Goal: Task Accomplishment & Management: Complete application form

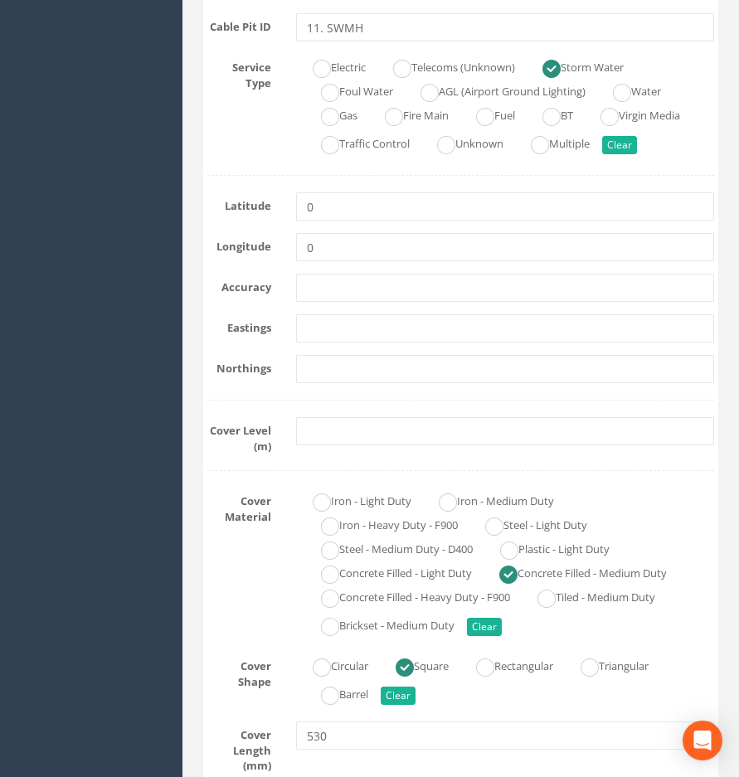
scroll to position [415, 0]
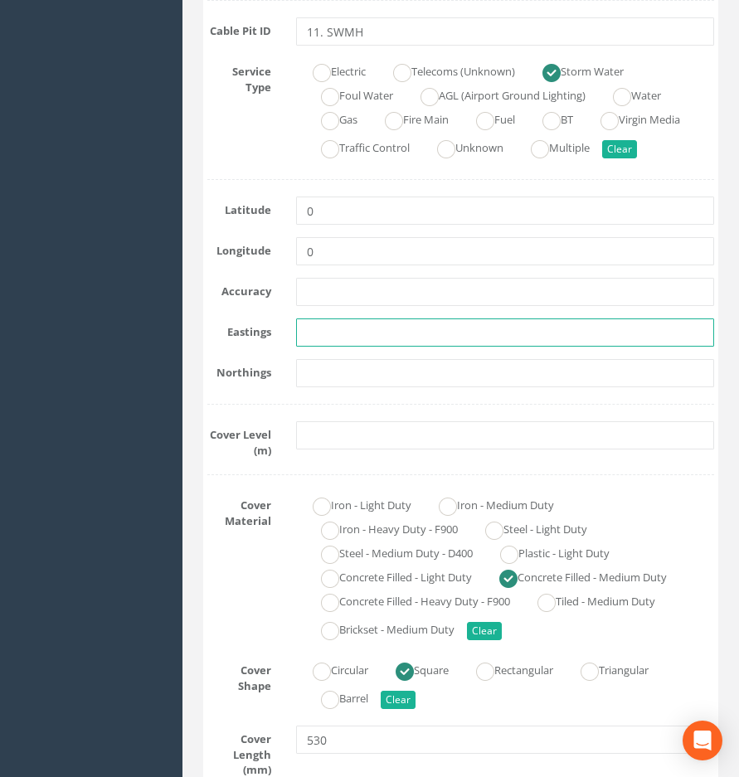
click at [326, 342] on input "text" at bounding box center [505, 333] width 418 height 28
paste input "523036.7255"
type input "523036.7255"
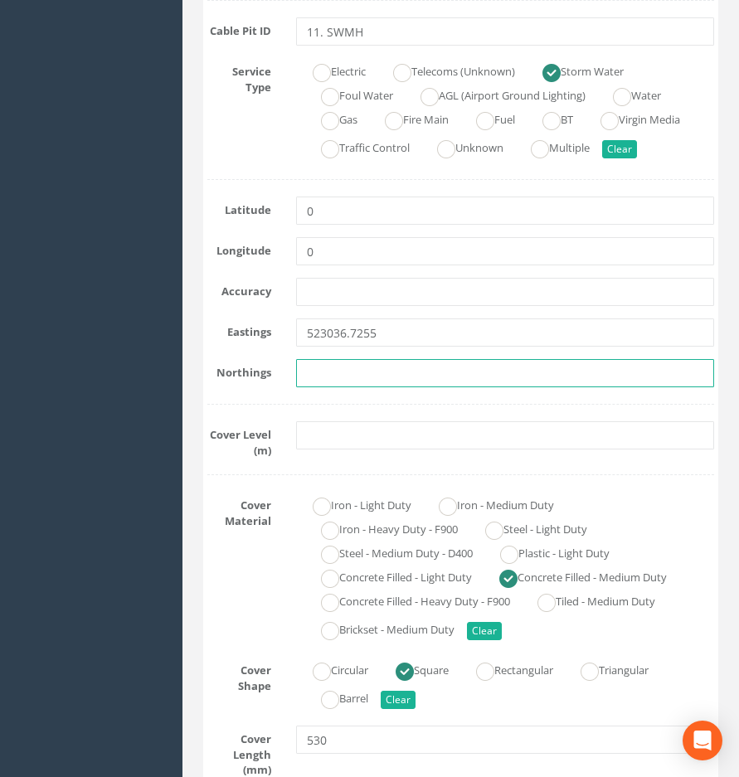
click at [368, 377] on input "text" at bounding box center [505, 373] width 418 height 28
paste input "355897.4156"
type input "355897.4156"
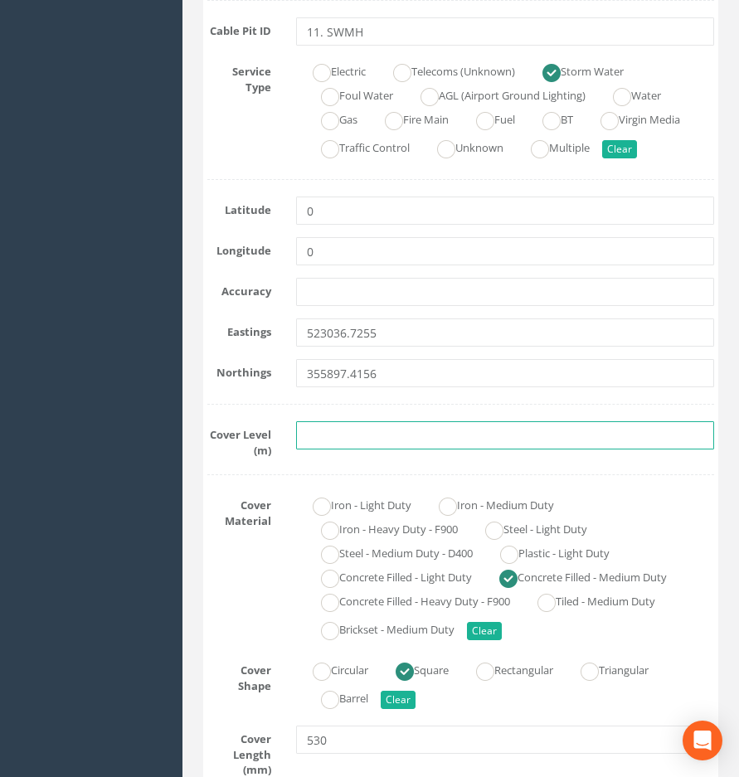
click at [323, 438] on input "text" at bounding box center [505, 436] width 418 height 28
paste input "4.6889"
click at [364, 435] on input "4.6889" at bounding box center [505, 436] width 418 height 28
type input "4.68"
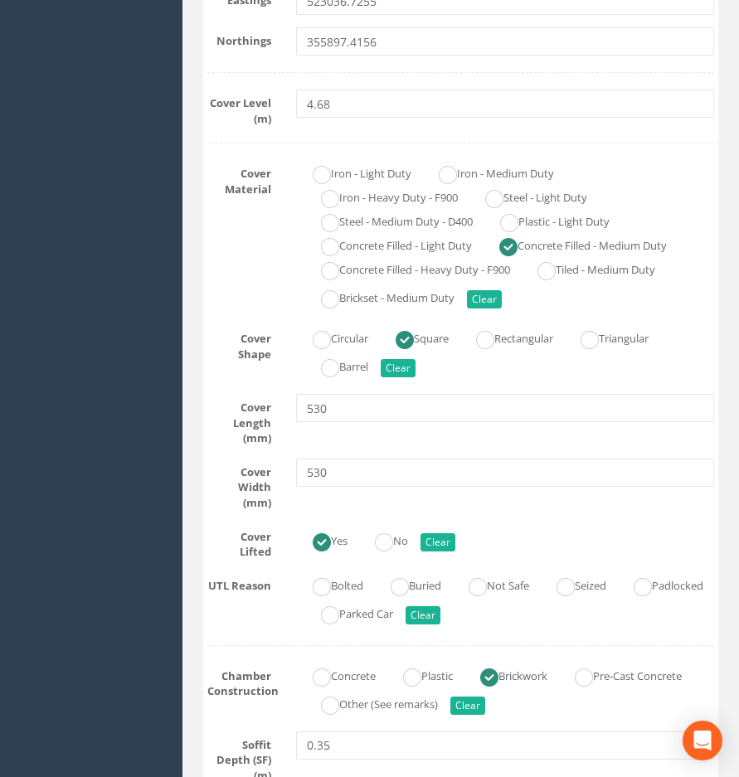
scroll to position [1079, 0]
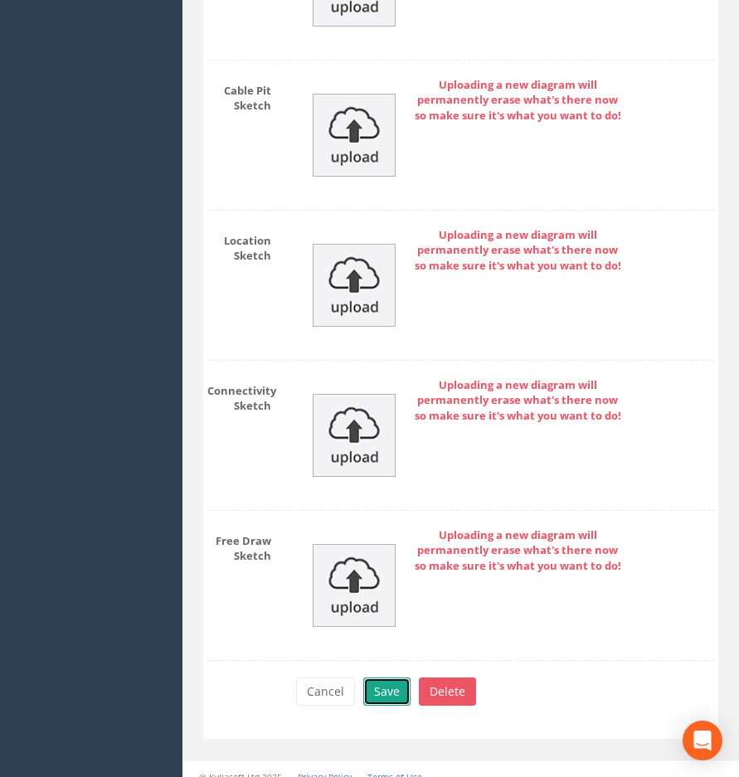
click at [386, 678] on button "Save" at bounding box center [386, 692] width 47 height 28
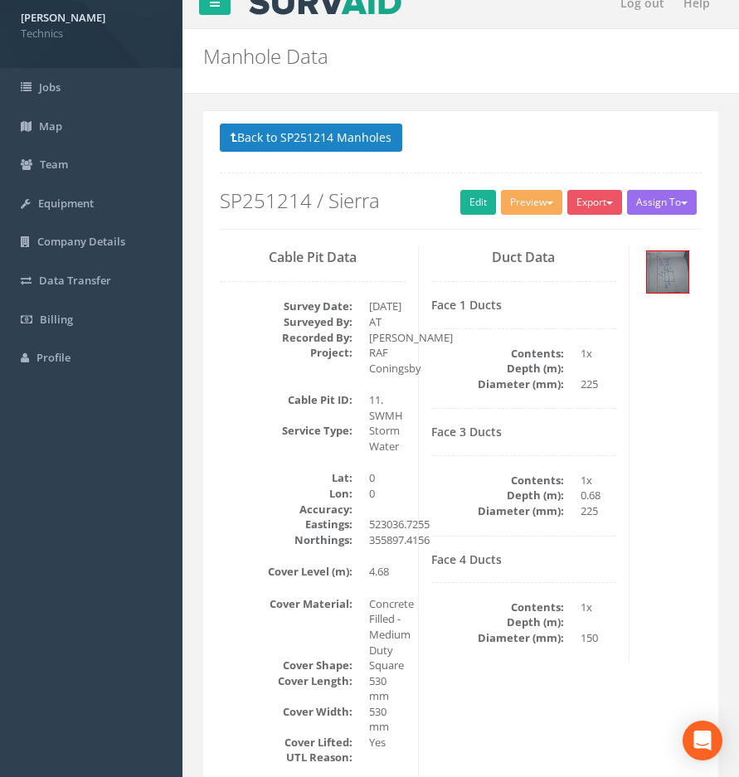
scroll to position [0, 0]
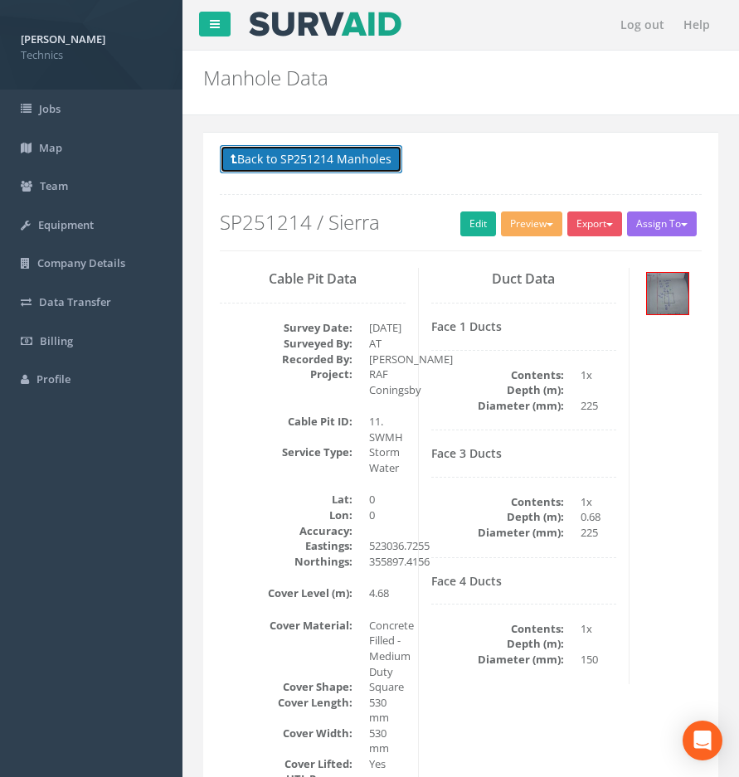
click at [340, 168] on button "Back to SP251214 Manholes" at bounding box center [311, 159] width 183 height 28
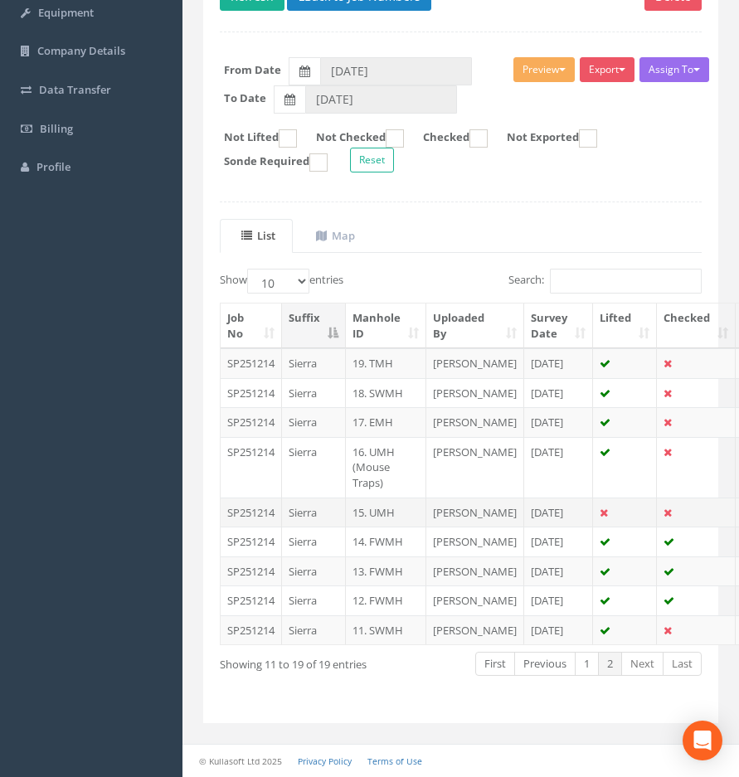
scroll to position [249, 0]
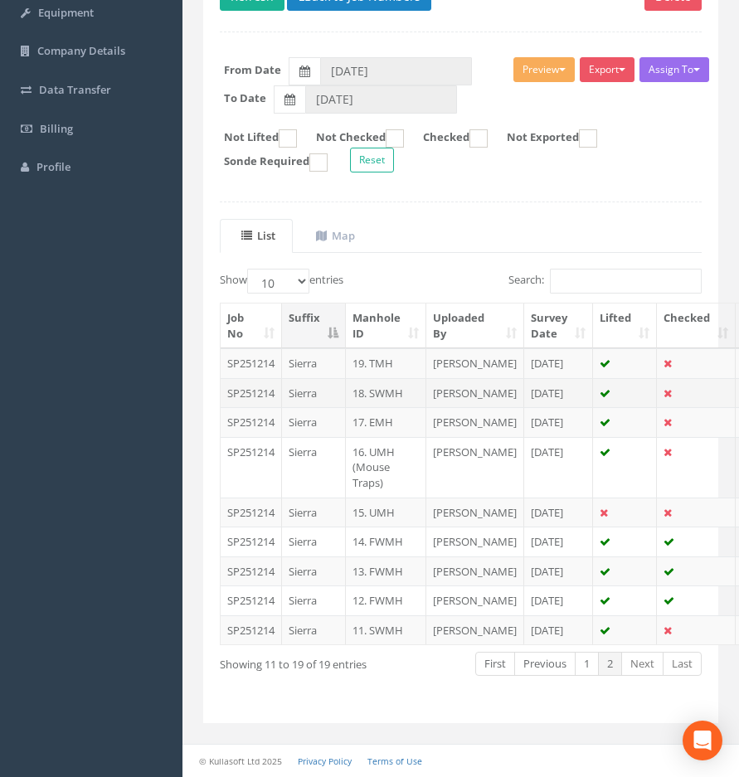
click at [246, 378] on td "SP251214" at bounding box center [251, 393] width 61 height 30
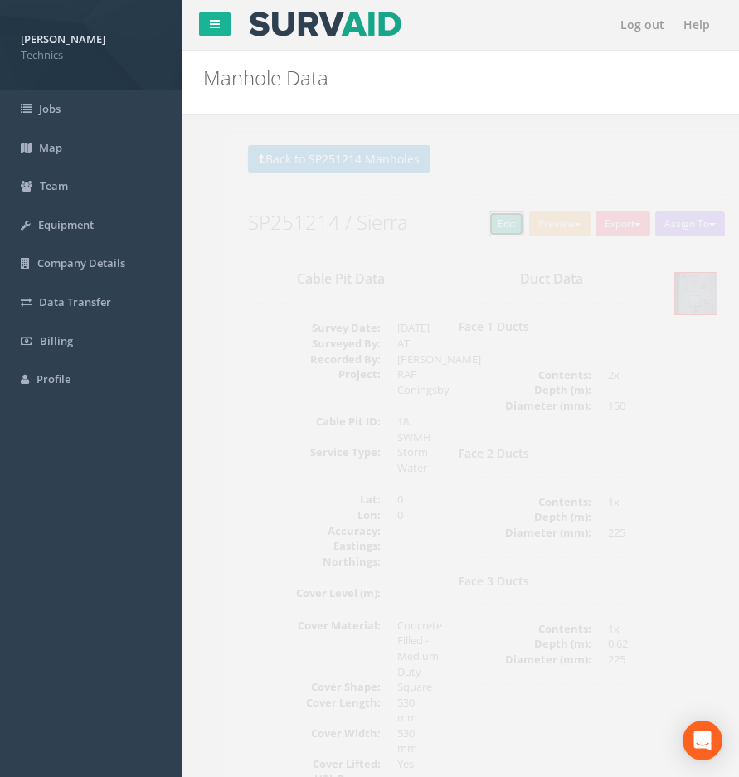
click at [463, 229] on link "Edit" at bounding box center [479, 224] width 36 height 25
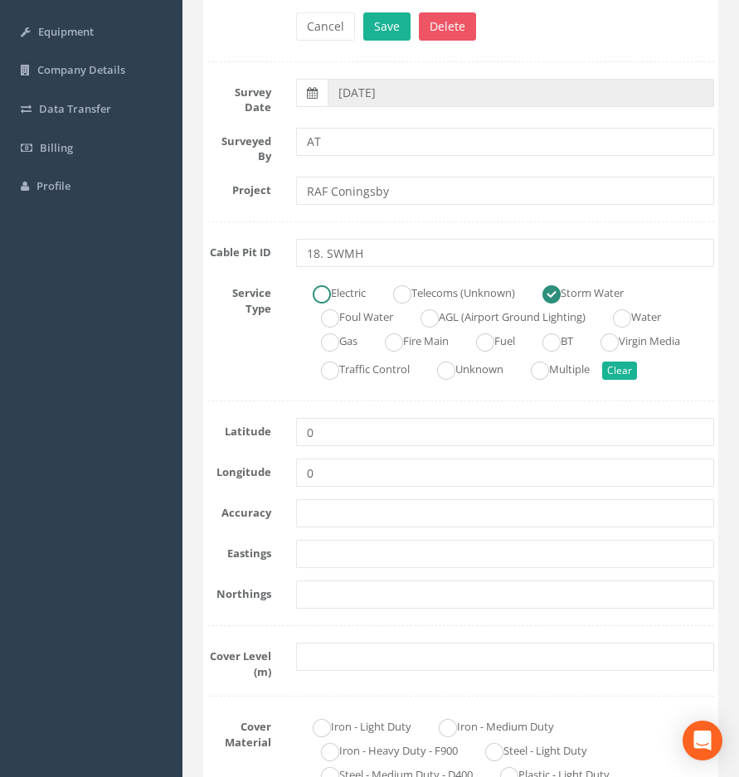
scroll to position [249, 0]
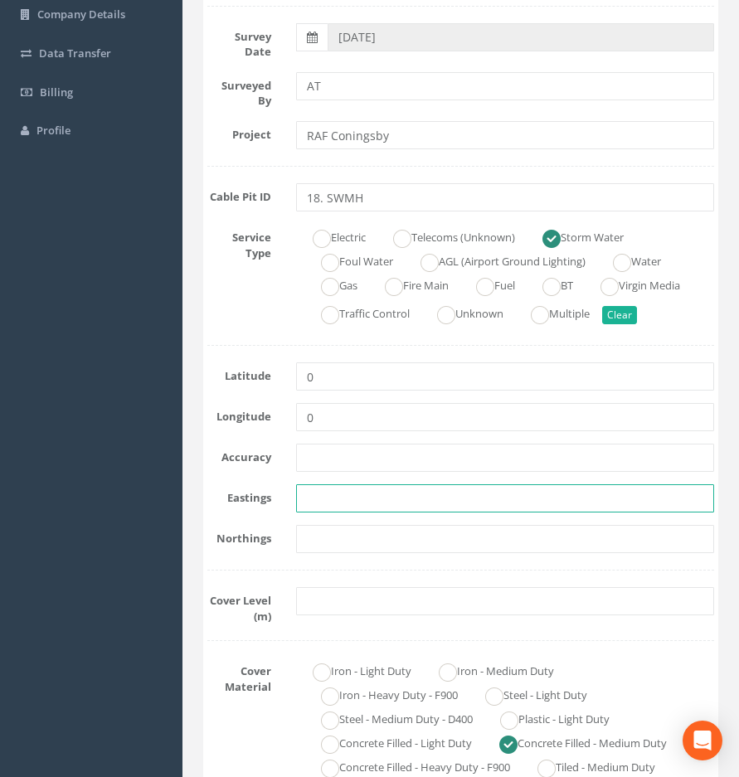
click at [319, 502] on input "text" at bounding box center [505, 499] width 418 height 28
paste input "522998.1874"
type input "522998.1874"
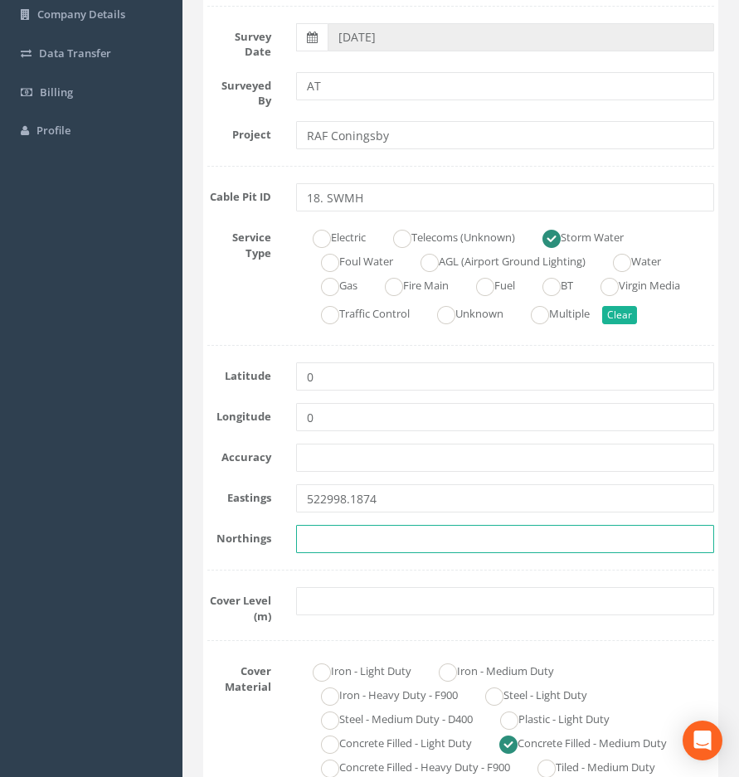
click at [306, 540] on input "text" at bounding box center [505, 539] width 418 height 28
paste input "355944.3794"
type input "355944.3794"
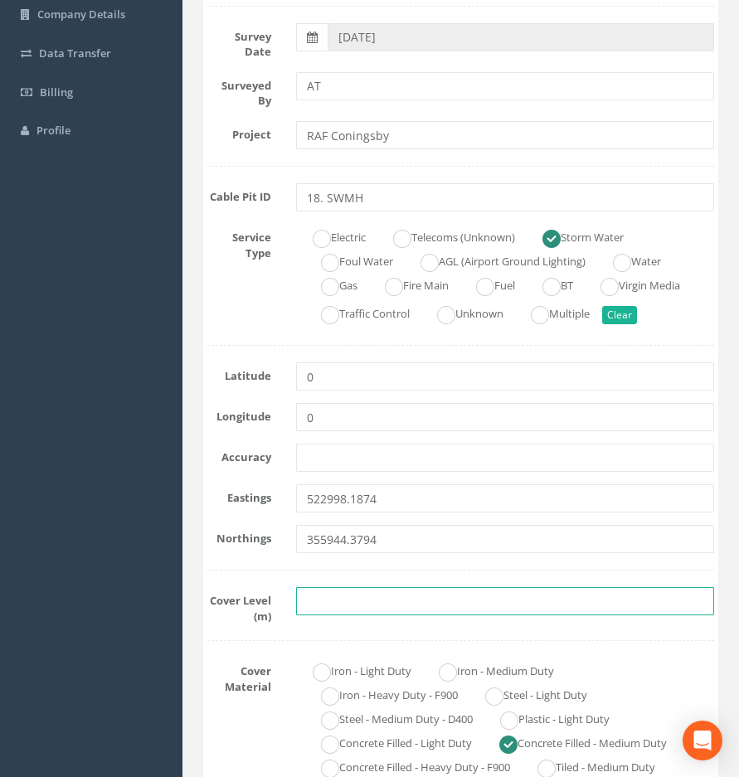
click at [331, 602] on input "text" at bounding box center [505, 601] width 418 height 28
paste input "4.91"
type input "4.91"
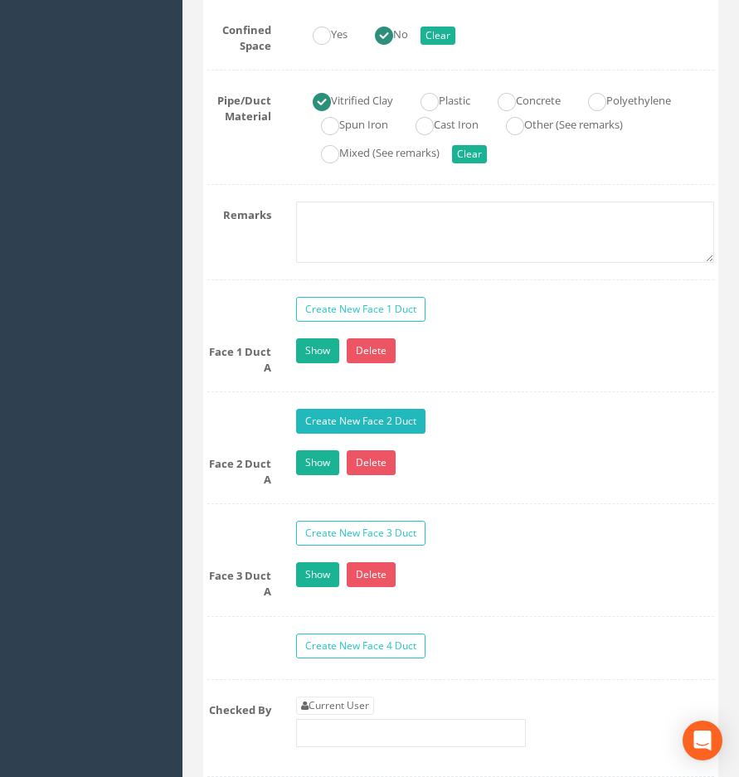
scroll to position [1825, 0]
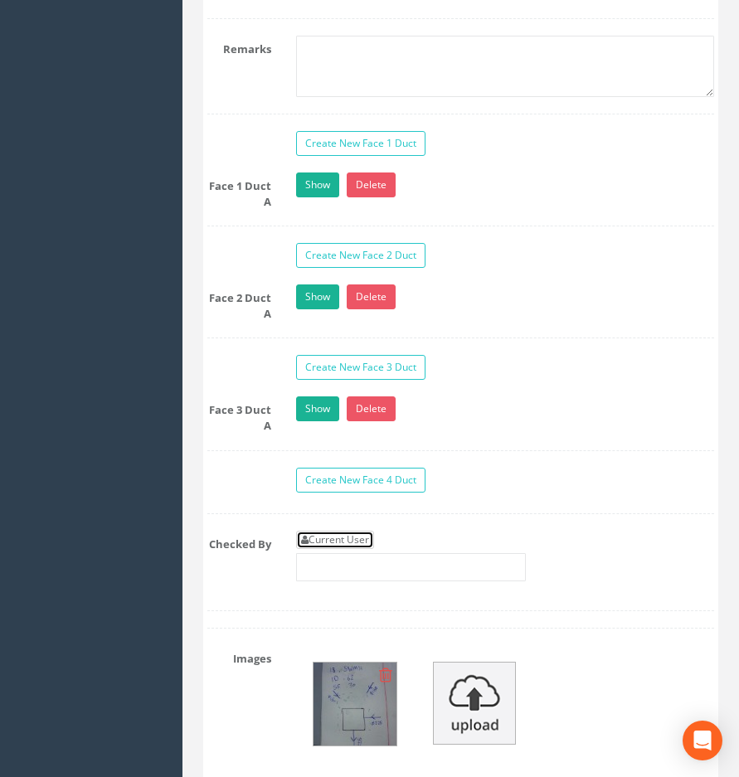
click at [339, 531] on link "Current User" at bounding box center [335, 540] width 78 height 18
type input "[PERSON_NAME]"
click at [344, 722] on img at bounding box center [355, 704] width 83 height 83
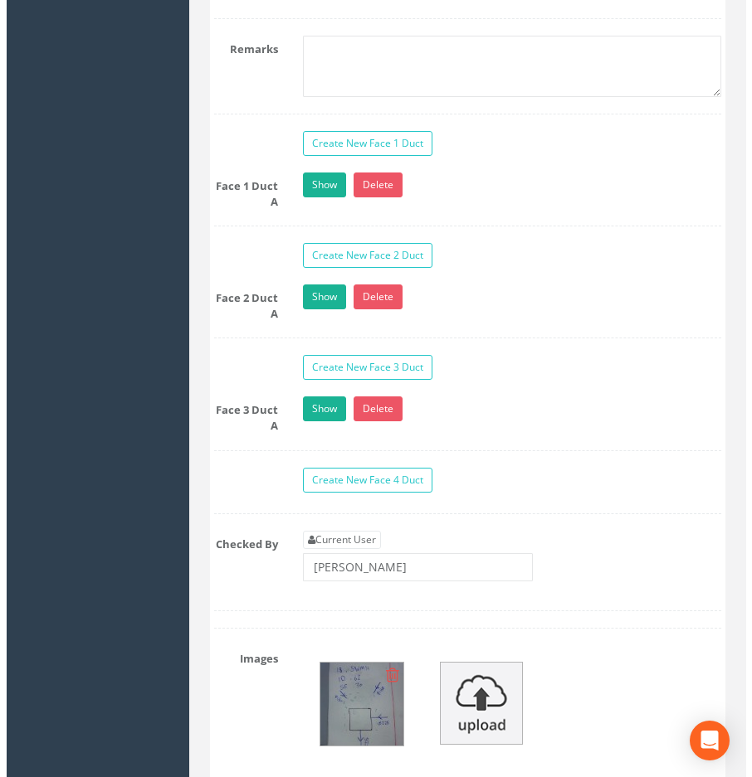
scroll to position [1797, 0]
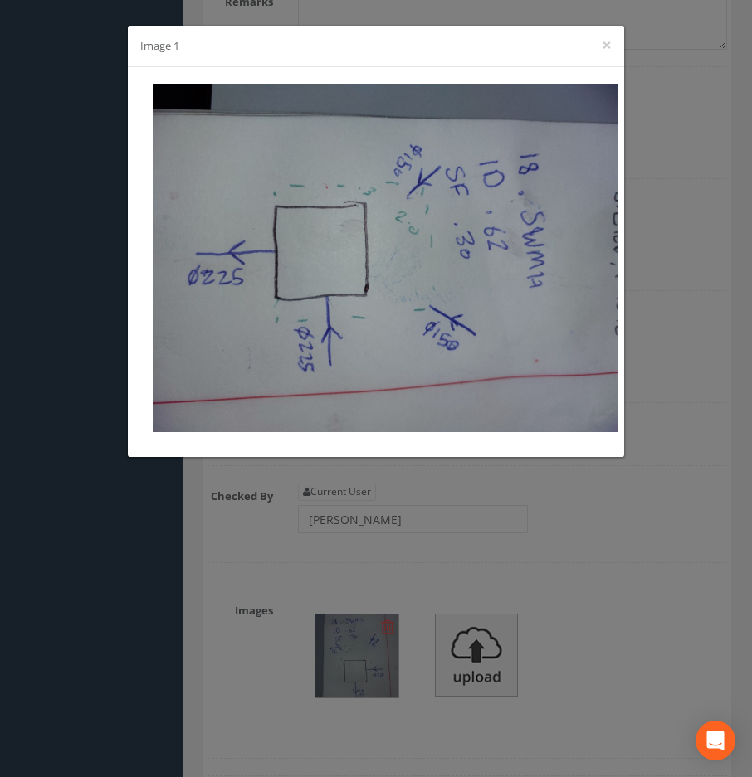
drag, startPoint x: 617, startPoint y: 510, endPoint x: 592, endPoint y: 526, distance: 29.5
click at [617, 510] on div "Image 1 ×" at bounding box center [376, 388] width 752 height 777
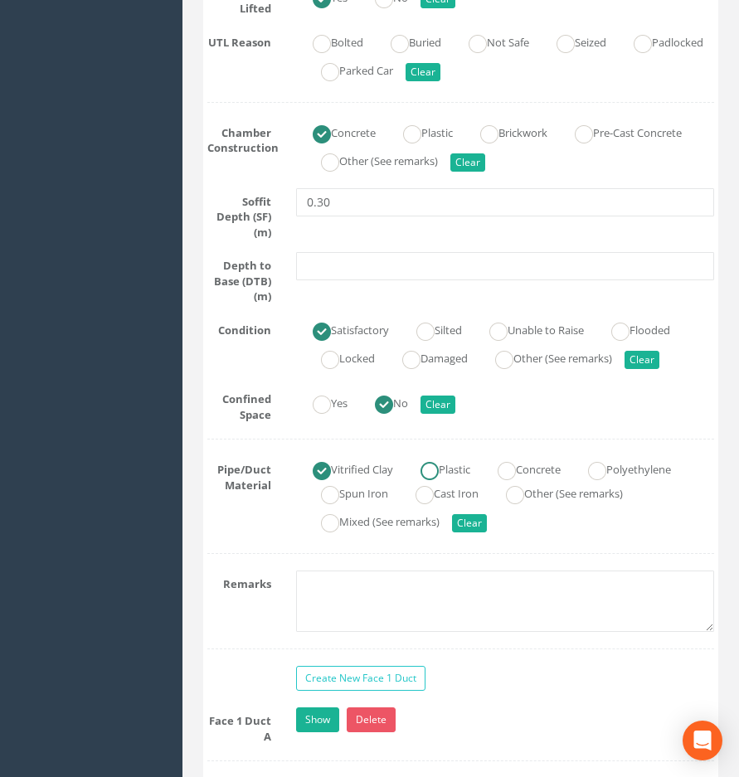
scroll to position [1438, 0]
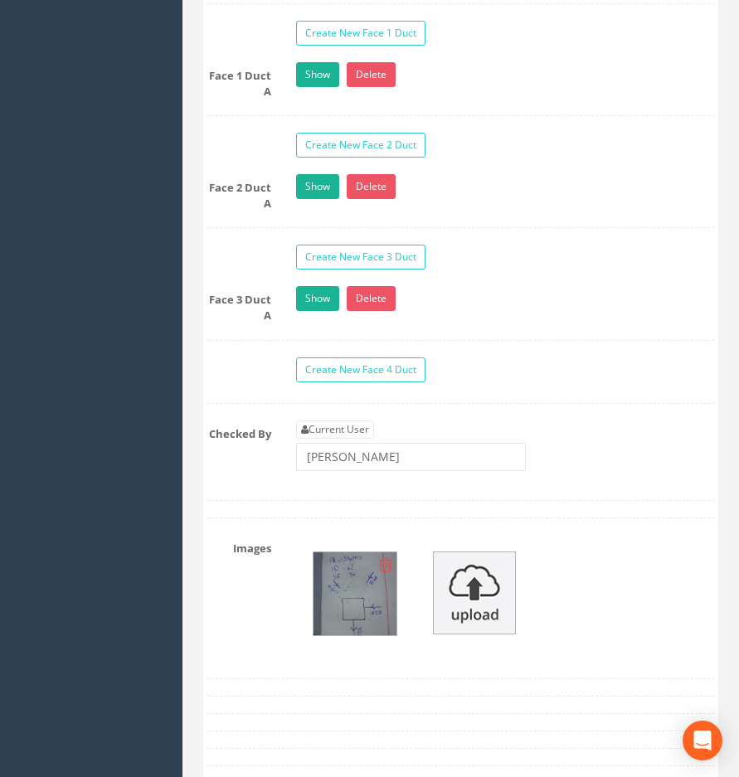
click at [368, 572] on img at bounding box center [355, 594] width 83 height 83
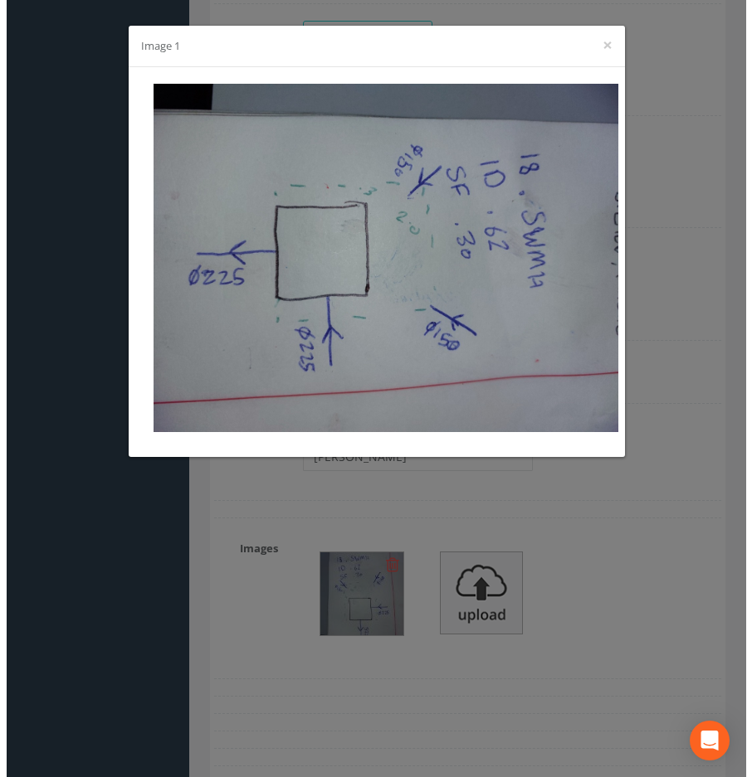
scroll to position [1908, 0]
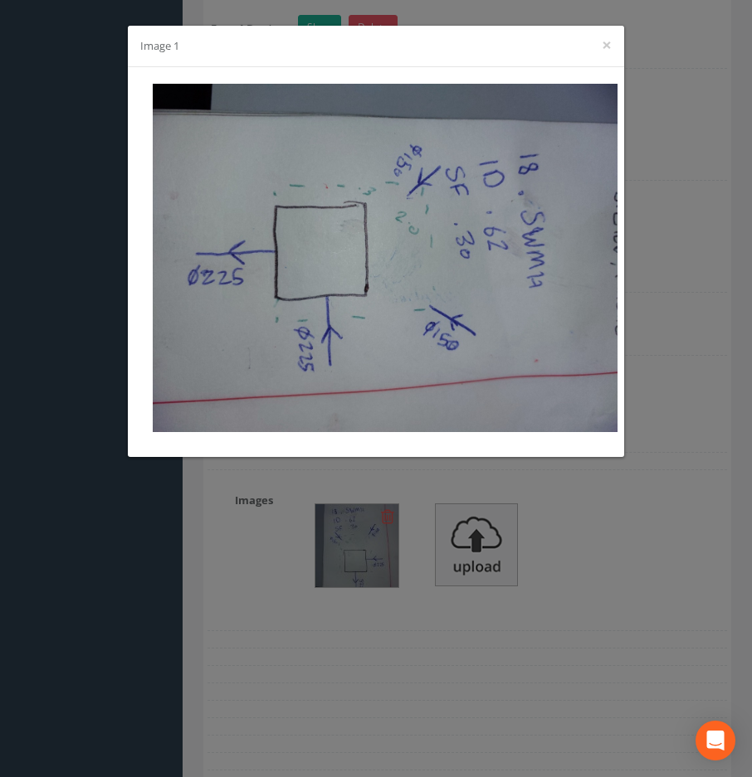
click at [680, 555] on div "Image 1 ×" at bounding box center [376, 388] width 752 height 777
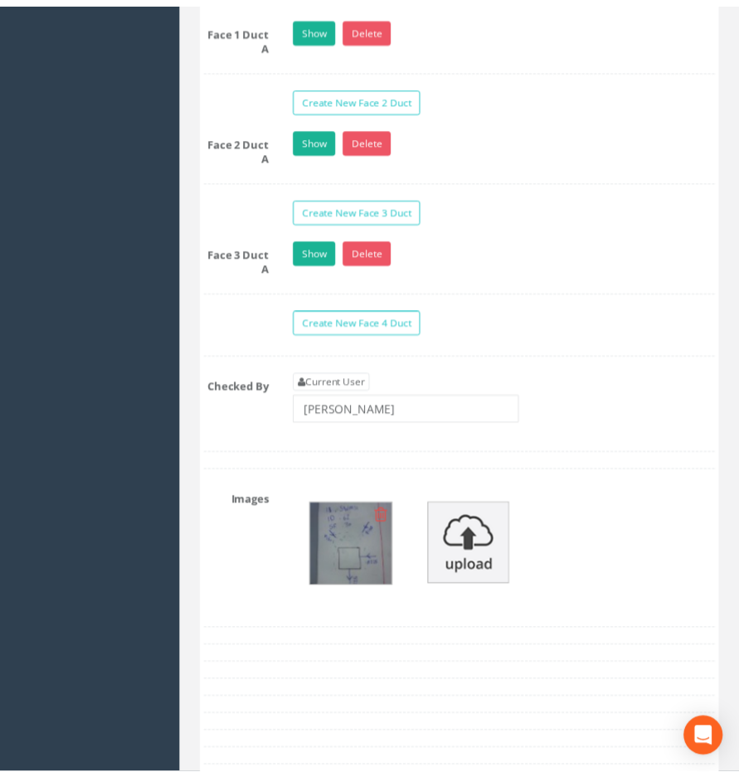
scroll to position [1936, 0]
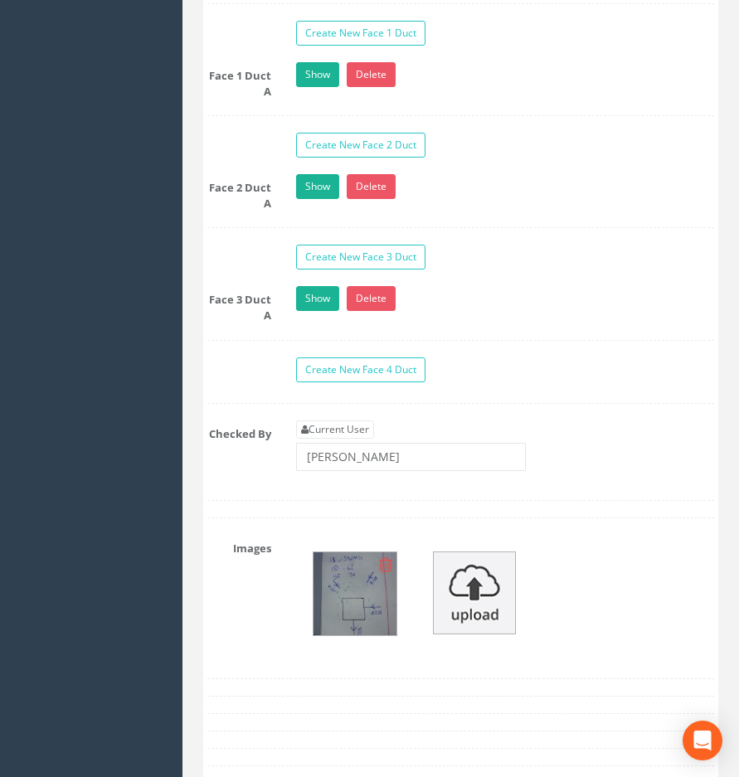
click at [342, 592] on img at bounding box center [355, 594] width 83 height 83
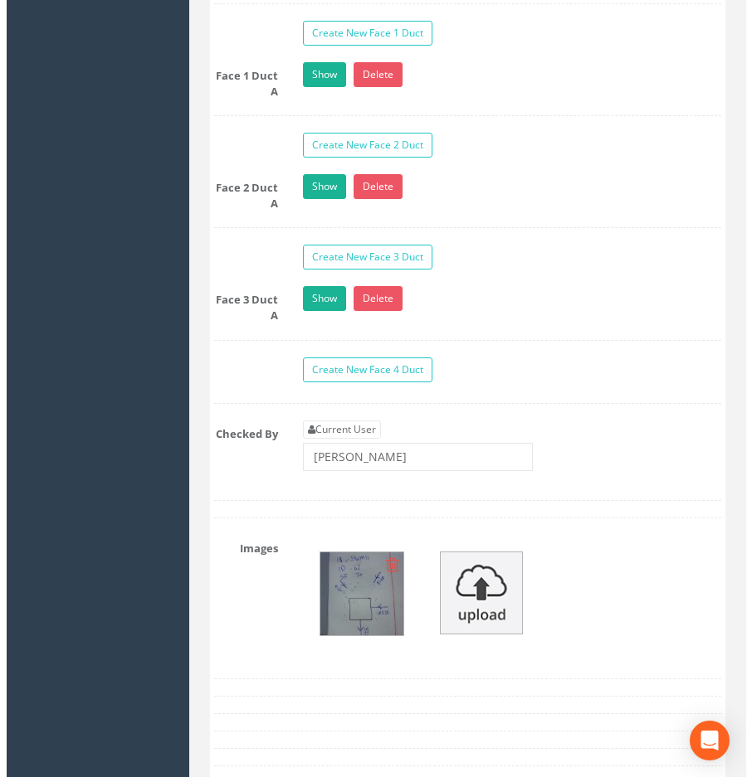
scroll to position [1908, 0]
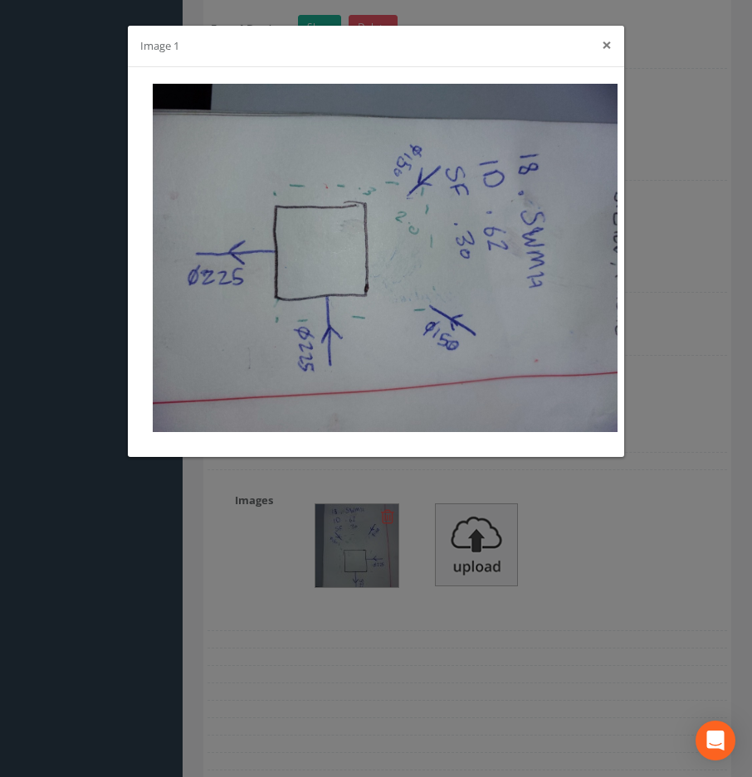
drag, startPoint x: 605, startPoint y: 59, endPoint x: 606, endPoint y: 51, distance: 8.3
click at [605, 59] on div "Image 1 ×" at bounding box center [376, 46] width 496 height 41
click at [606, 43] on button "×" at bounding box center [607, 45] width 10 height 17
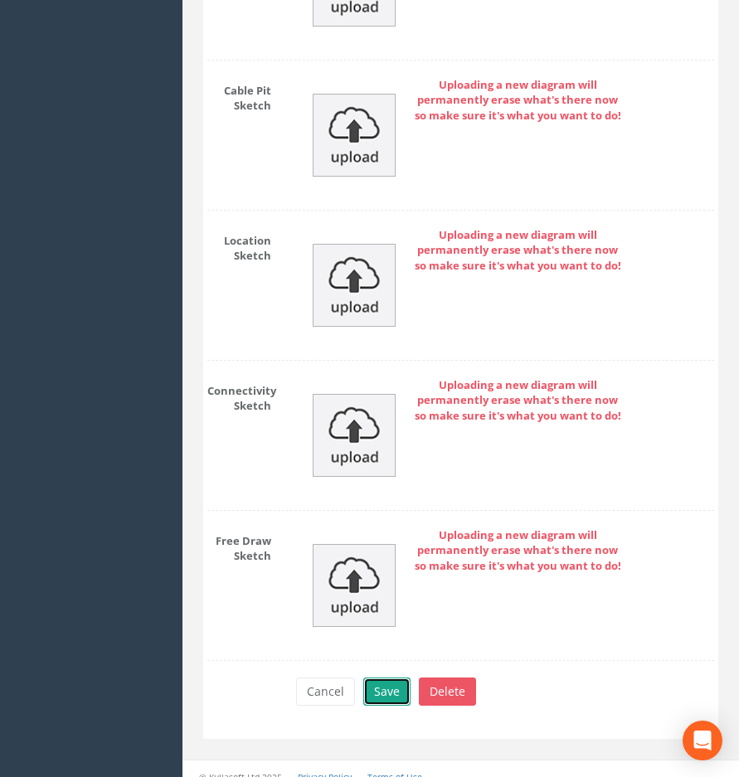
click at [393, 678] on button "Save" at bounding box center [386, 692] width 47 height 28
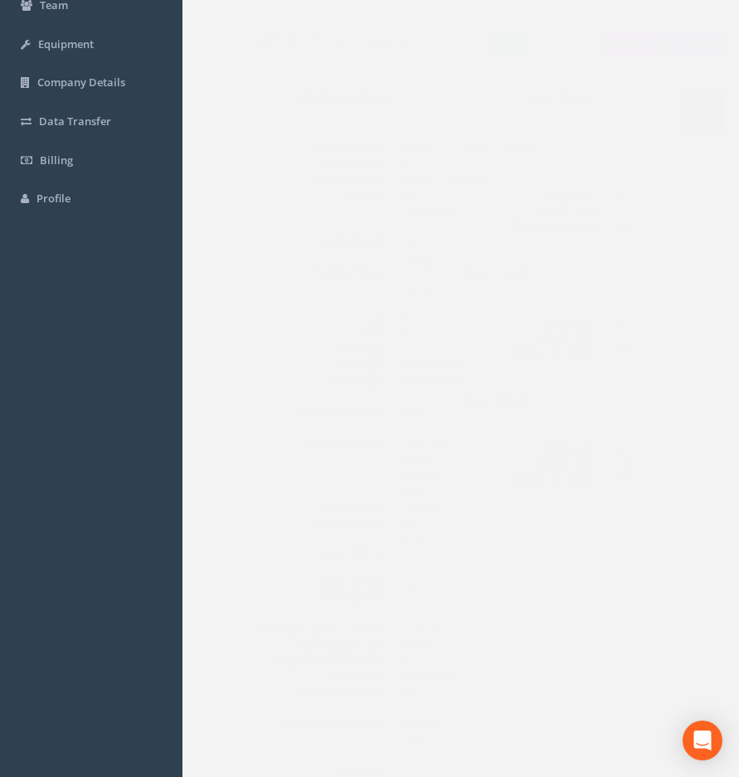
scroll to position [0, 0]
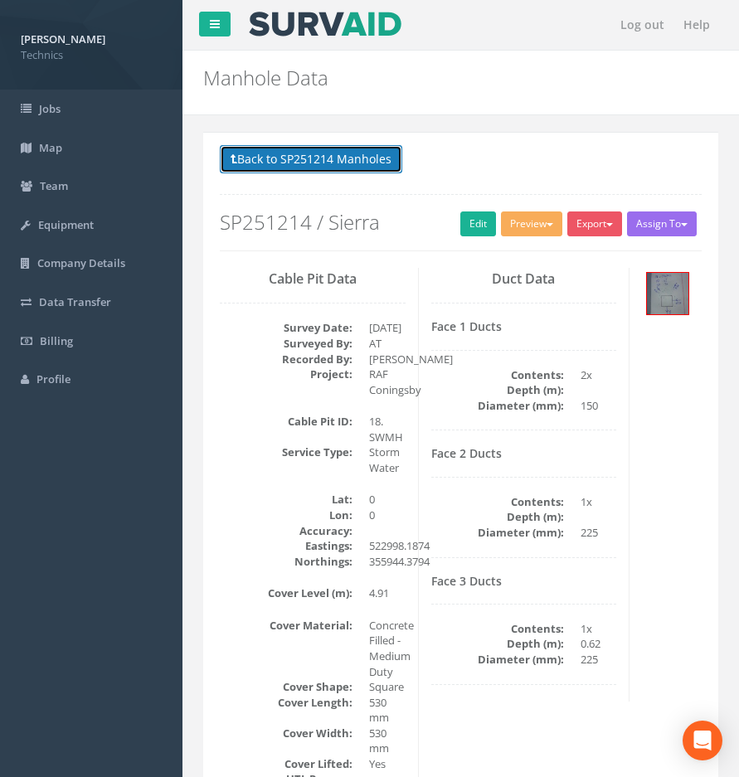
click at [321, 161] on button "Back to SP251214 Manholes" at bounding box center [311, 159] width 183 height 28
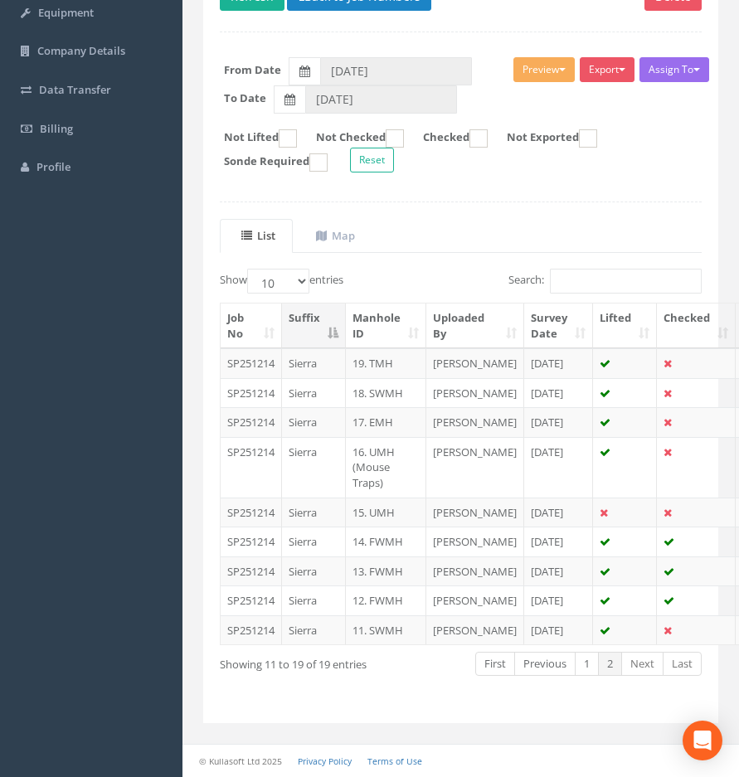
scroll to position [249, 0]
click at [370, 420] on td "17. EMH" at bounding box center [386, 422] width 80 height 30
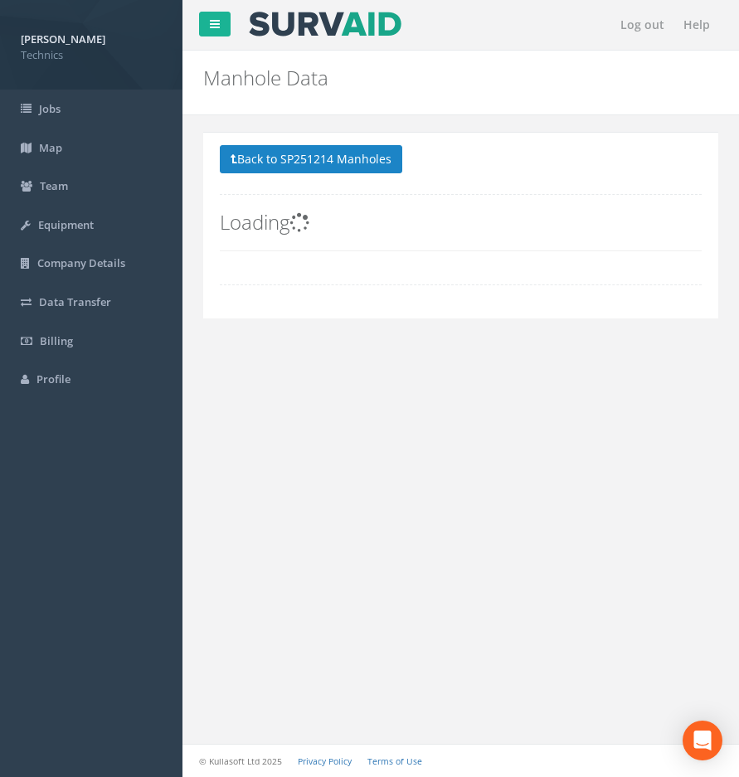
scroll to position [0, 0]
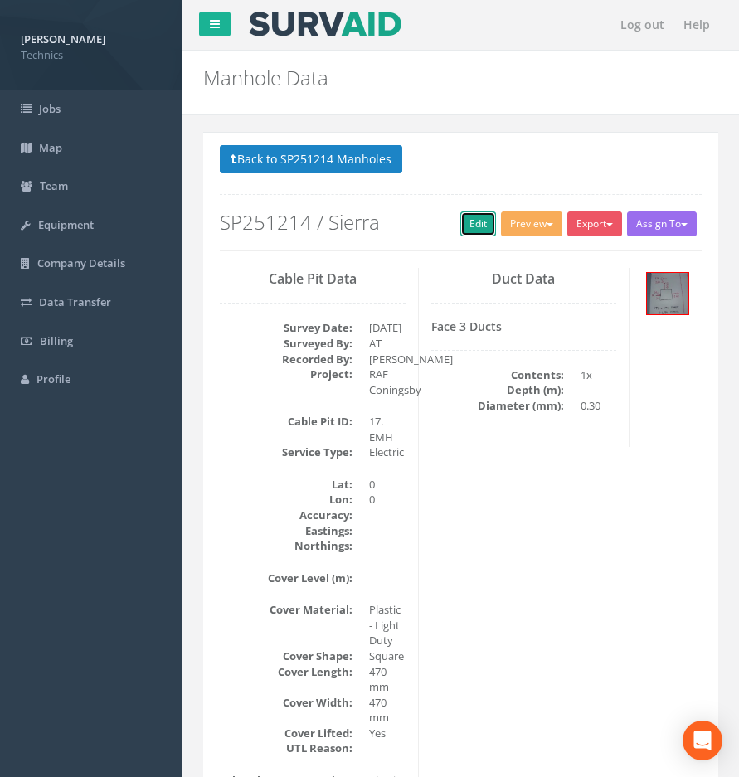
click at [461, 222] on link "Edit" at bounding box center [479, 224] width 36 height 25
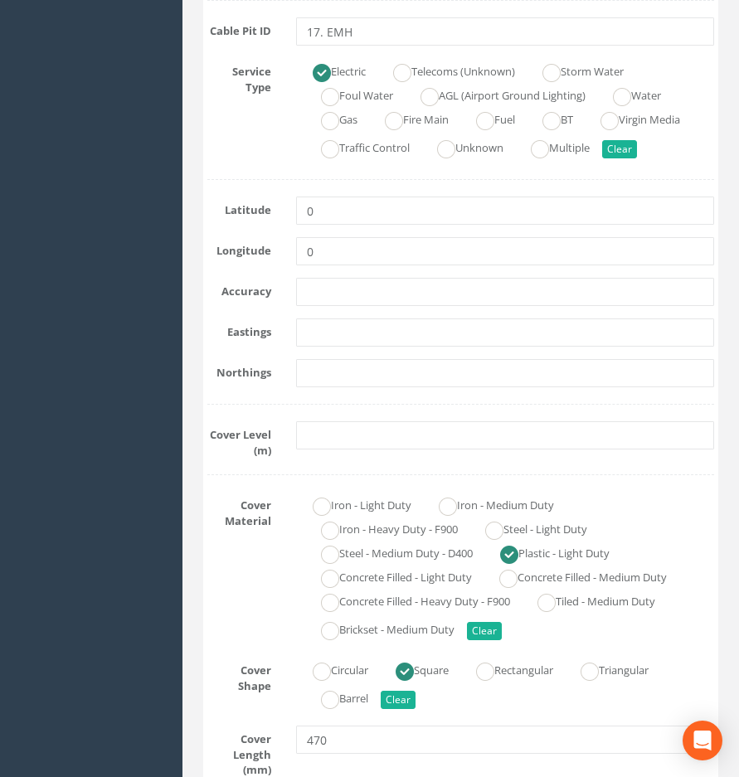
scroll to position [249, 0]
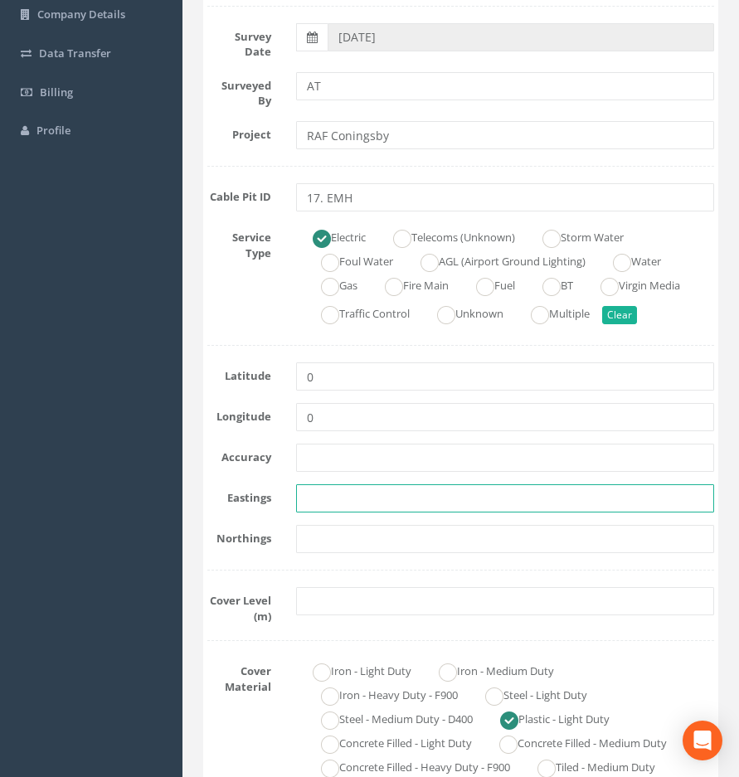
click at [314, 497] on input "text" at bounding box center [505, 499] width 418 height 28
paste input "522987.4633"
type input "522987.4633"
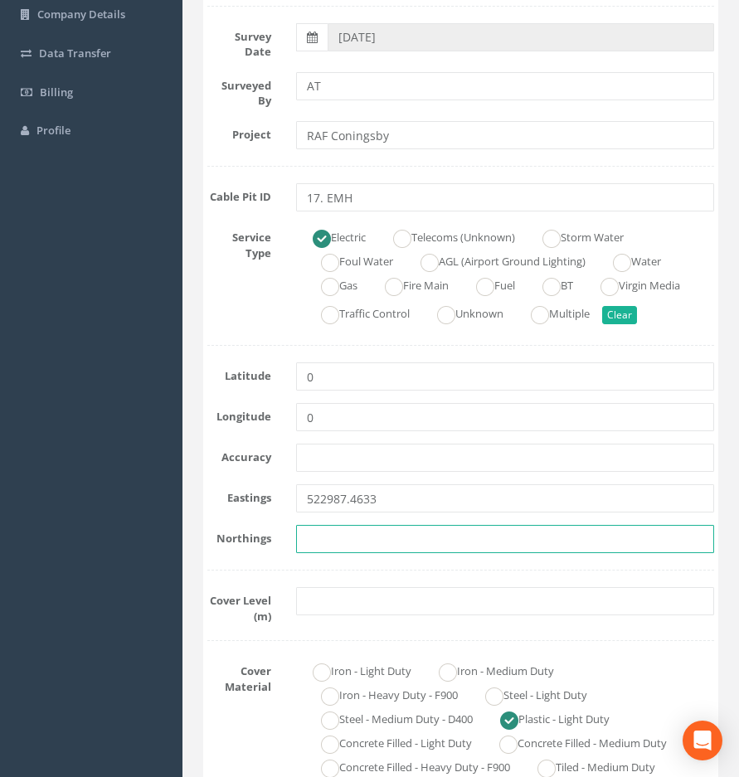
click at [411, 538] on input "text" at bounding box center [505, 539] width 418 height 28
paste input "355925.9077"
type input "355925.9077"
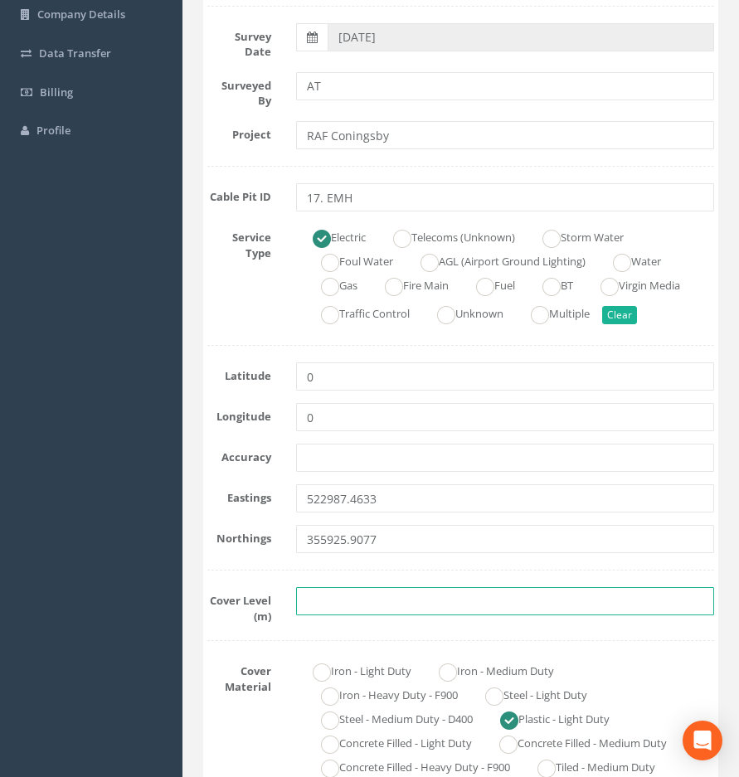
click at [340, 600] on input "text" at bounding box center [505, 601] width 418 height 28
paste input "5.0607"
click at [373, 602] on input "5.0607" at bounding box center [505, 601] width 418 height 28
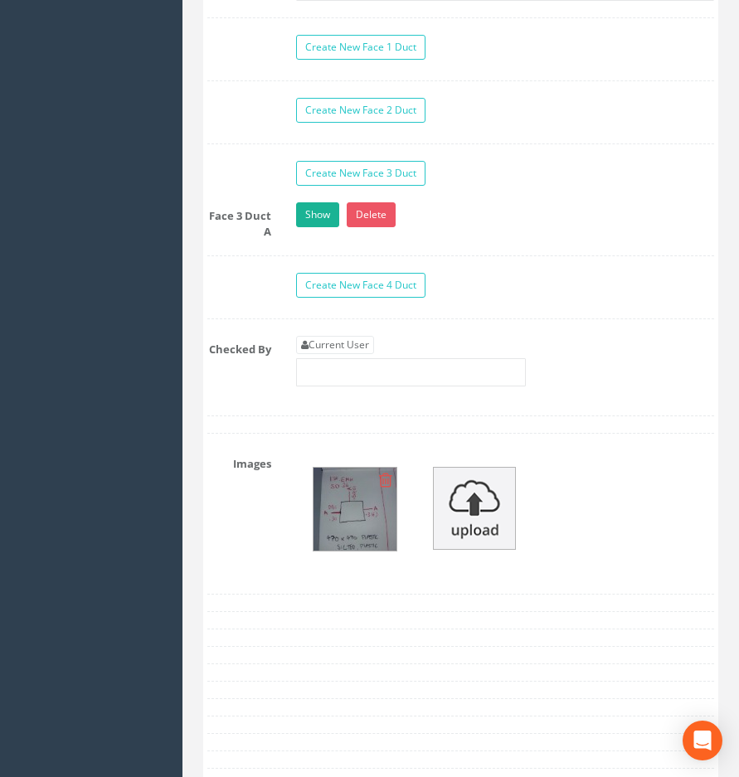
scroll to position [1991, 0]
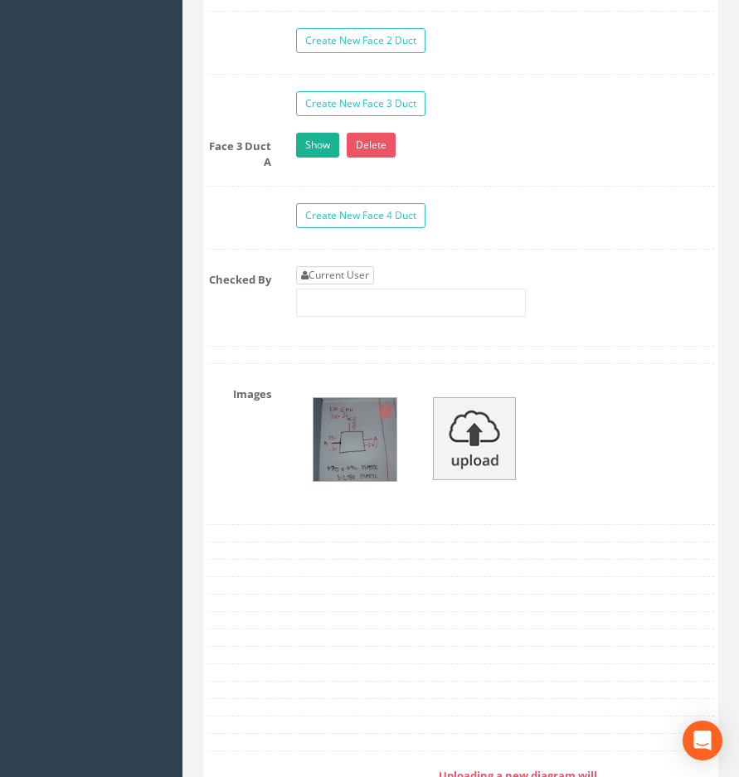
type input "5.06"
click at [345, 266] on link "Current User" at bounding box center [335, 275] width 78 height 18
type input "[PERSON_NAME]"
click at [335, 420] on img at bounding box center [355, 439] width 83 height 83
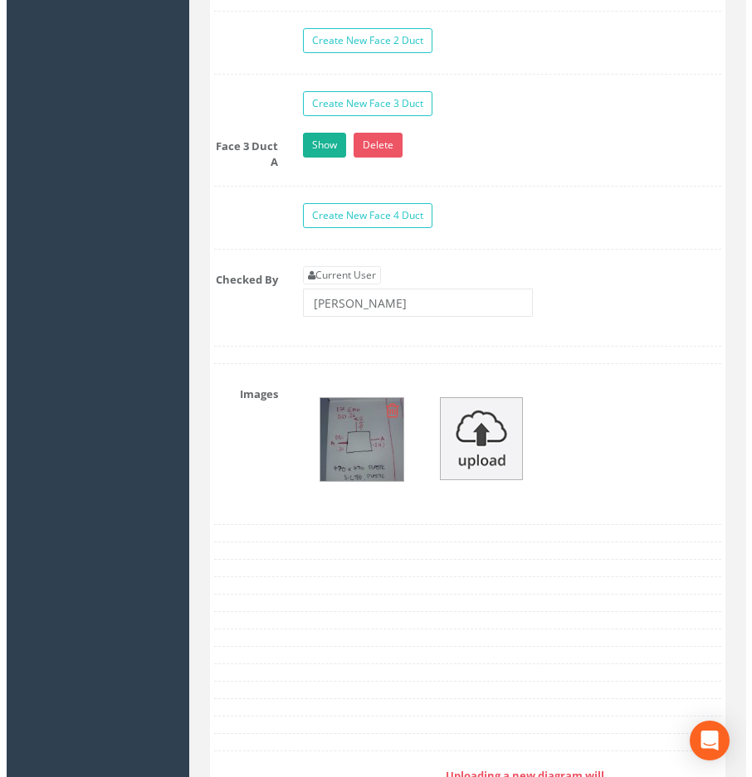
scroll to position [1963, 0]
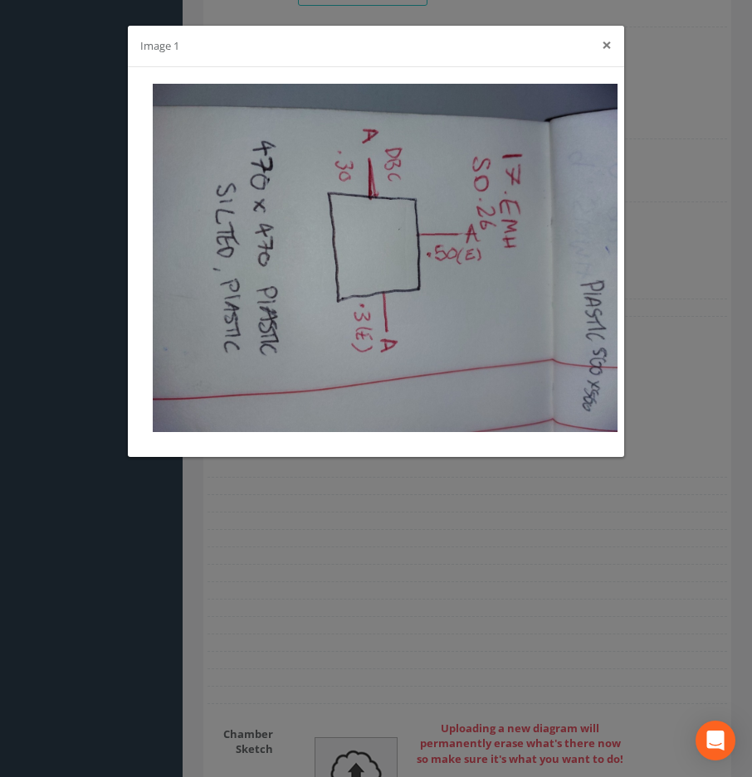
click at [610, 50] on button "×" at bounding box center [607, 45] width 10 height 17
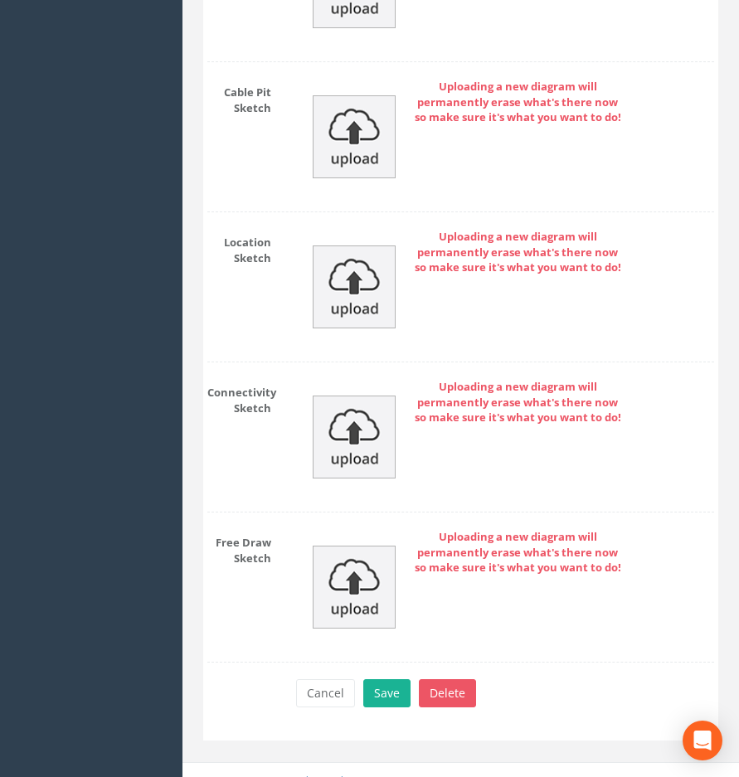
scroll to position [2834, 0]
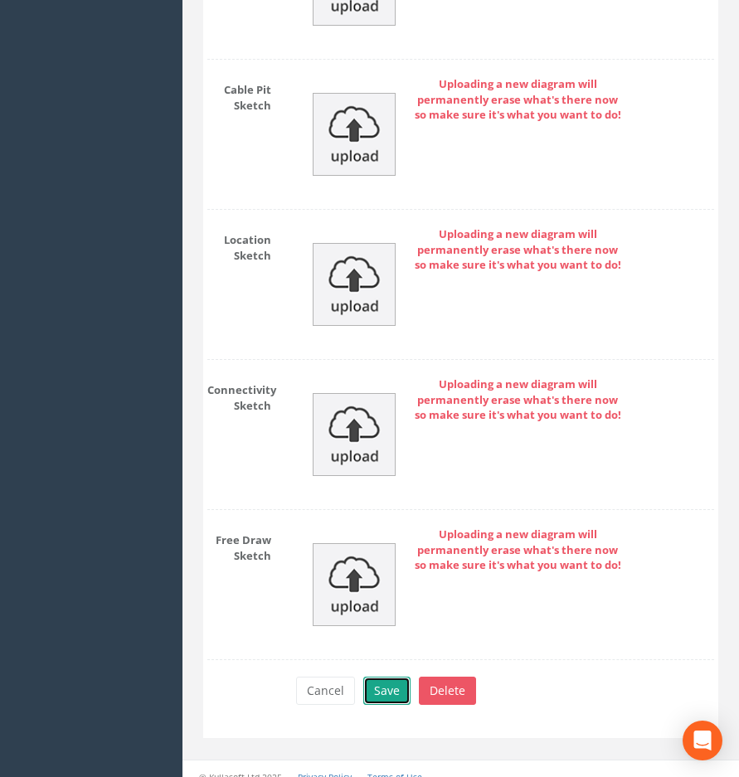
click at [389, 677] on button "Save" at bounding box center [386, 691] width 47 height 28
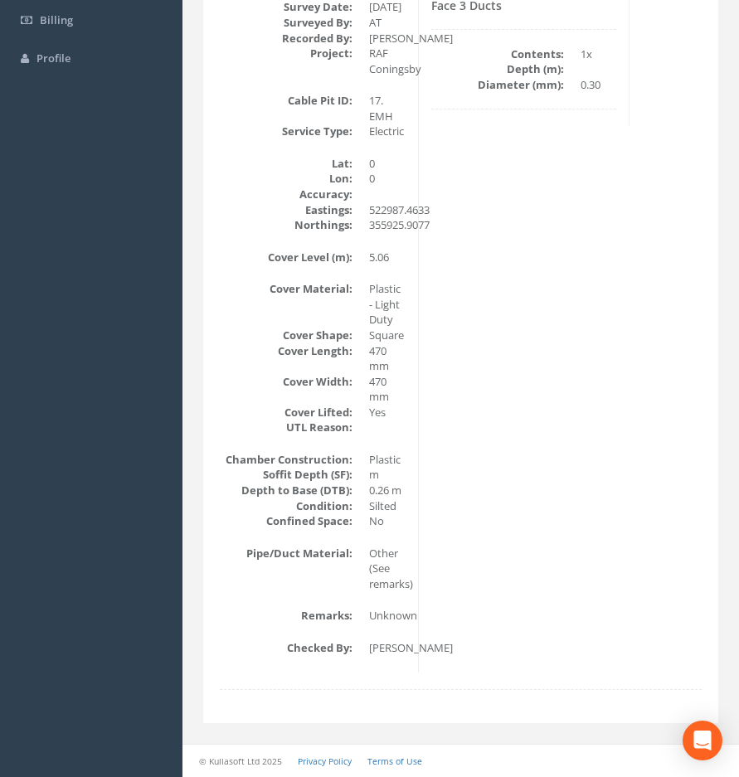
scroll to position [352, 0]
